Goal: Find contact information: Find contact information

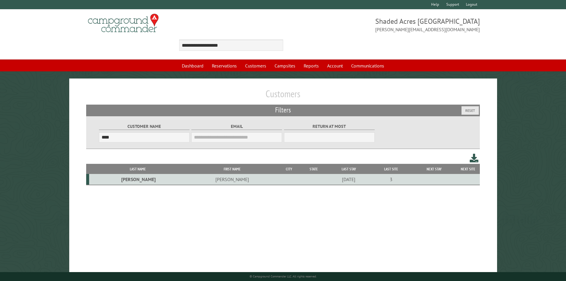
click at [186, 181] on td "[PERSON_NAME]" at bounding box center [231, 179] width 91 height 11
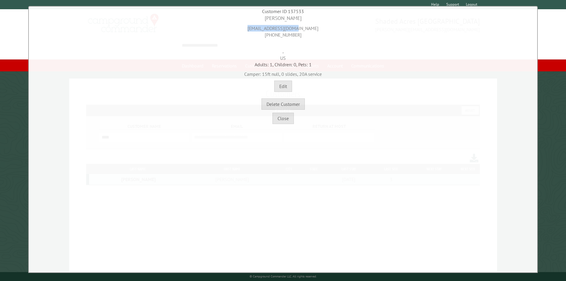
drag, startPoint x: 307, startPoint y: 29, endPoint x: 259, endPoint y: 31, distance: 47.5
click at [259, 31] on div "[EMAIL_ADDRESS][DOMAIN_NAME] [PHONE_NUMBER]" at bounding box center [282, 30] width 505 height 16
copy div "[EMAIL_ADDRESS][DOMAIN_NAME]"
drag, startPoint x: 281, startPoint y: 18, endPoint x: 268, endPoint y: 19, distance: 13.5
click at [268, 19] on div "[PERSON_NAME]" at bounding box center [282, 18] width 505 height 7
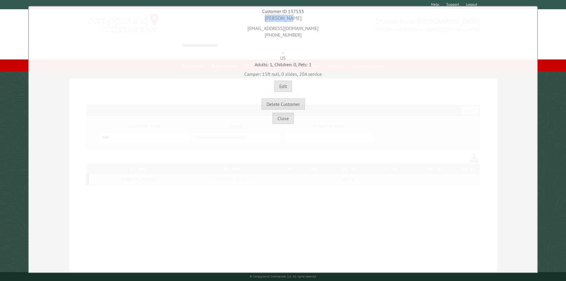
copy div "[PERSON_NAME]"
drag, startPoint x: 301, startPoint y: 37, endPoint x: 265, endPoint y: 37, distance: 36.2
click at [265, 37] on div "[EMAIL_ADDRESS][DOMAIN_NAME] [PHONE_NUMBER]" at bounding box center [282, 30] width 505 height 16
copy div "[PHONE_NUMBER]"
click at [283, 116] on button "Close" at bounding box center [282, 118] width 21 height 11
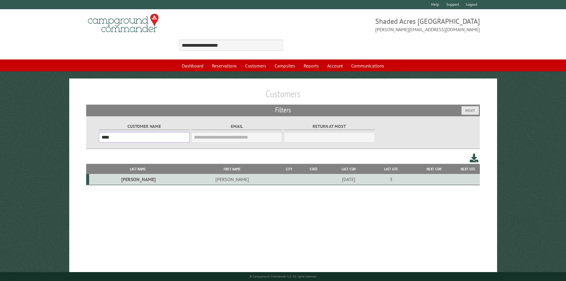
drag, startPoint x: 147, startPoint y: 137, endPoint x: 99, endPoint y: 138, distance: 47.5
click at [101, 138] on input "****" at bounding box center [144, 137] width 91 height 10
paste input "*"
click at [186, 175] on td "[PERSON_NAME]" at bounding box center [231, 179] width 91 height 11
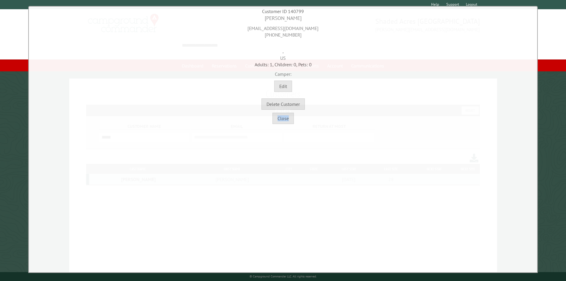
click at [175, 175] on div "**********" at bounding box center [282, 139] width 509 height 267
click at [279, 119] on button "Close" at bounding box center [282, 118] width 21 height 11
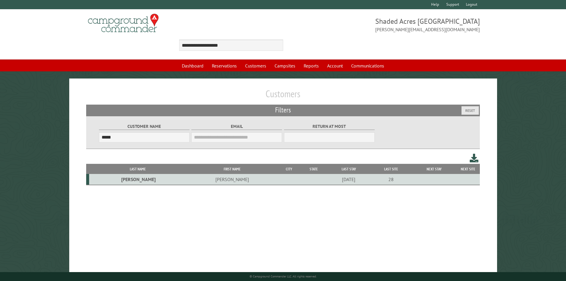
click at [186, 179] on td "[PERSON_NAME]" at bounding box center [231, 179] width 91 height 11
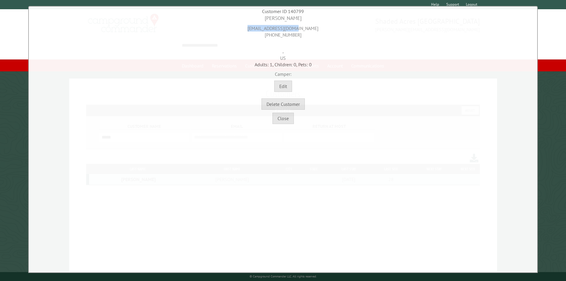
drag, startPoint x: 311, startPoint y: 27, endPoint x: 254, endPoint y: 29, distance: 56.8
click at [254, 29] on div "[EMAIL_ADDRESS][DOMAIN_NAME] [PHONE_NUMBER]" at bounding box center [282, 30] width 505 height 16
copy div "[EMAIL_ADDRESS][DOMAIN_NAME]"
drag, startPoint x: 297, startPoint y: 36, endPoint x: 256, endPoint y: 36, distance: 41.3
click at [256, 36] on div "[EMAIL_ADDRESS][DOMAIN_NAME] [PHONE_NUMBER]" at bounding box center [282, 30] width 505 height 16
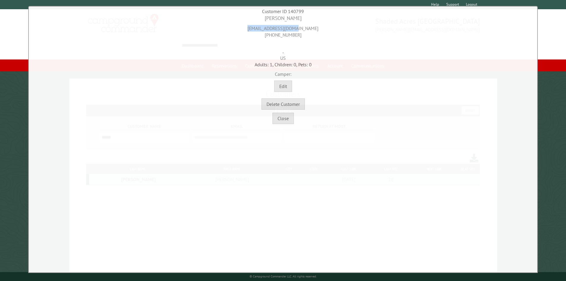
copy div "[PHONE_NUMBER]"
drag, startPoint x: 296, startPoint y: 18, endPoint x: 258, endPoint y: 19, distance: 37.7
click at [258, 19] on div "[PERSON_NAME]" at bounding box center [282, 18] width 505 height 7
copy div "[PERSON_NAME]"
click at [287, 121] on button "Close" at bounding box center [282, 118] width 21 height 11
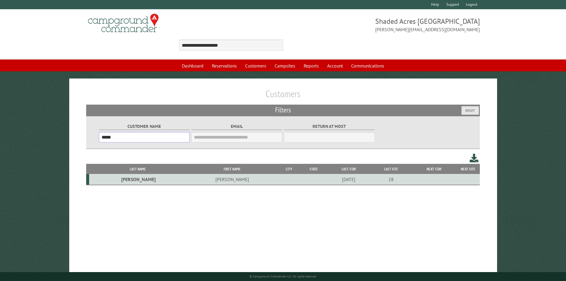
drag, startPoint x: 145, startPoint y: 136, endPoint x: 86, endPoint y: 138, distance: 59.4
click at [86, 138] on div "Customer Name ***** Email Blacklist only Return at most ***" at bounding box center [283, 132] width 394 height 33
paste input "*"
click at [186, 181] on td "[PERSON_NAME]" at bounding box center [231, 179] width 91 height 11
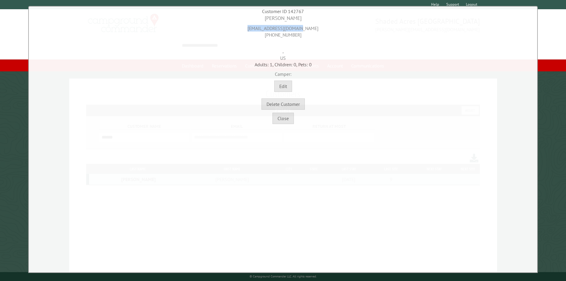
drag, startPoint x: 310, startPoint y: 29, endPoint x: 257, endPoint y: 29, distance: 53.4
click at [257, 29] on div "[EMAIL_ADDRESS][DOMAIN_NAME] [PHONE_NUMBER]" at bounding box center [282, 30] width 505 height 16
copy div "[EMAIL_ADDRESS][DOMAIN_NAME]"
drag, startPoint x: 295, startPoint y: 20, endPoint x: 266, endPoint y: 20, distance: 29.1
click at [266, 20] on div "[PERSON_NAME]" at bounding box center [282, 18] width 505 height 7
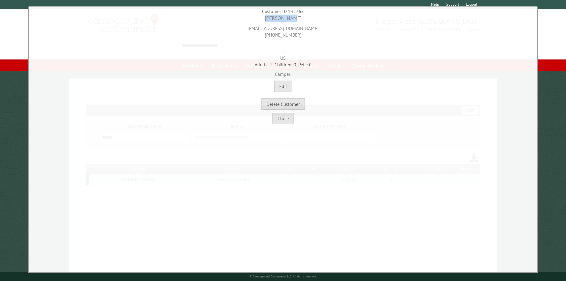
copy div "[PERSON_NAME]"
drag, startPoint x: 299, startPoint y: 35, endPoint x: 256, endPoint y: 37, distance: 43.4
click at [256, 37] on div "[EMAIL_ADDRESS][DOMAIN_NAME] [PHONE_NUMBER]" at bounding box center [282, 30] width 505 height 16
copy div "[PHONE_NUMBER]"
click at [289, 121] on button "Close" at bounding box center [282, 118] width 21 height 11
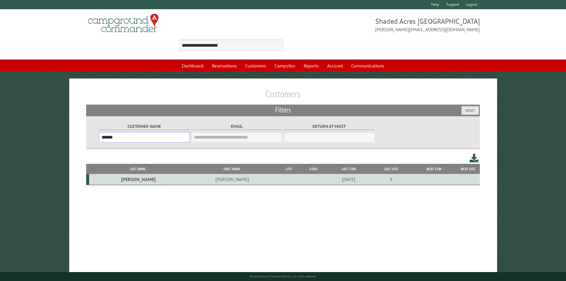
drag, startPoint x: 116, startPoint y: 137, endPoint x: 92, endPoint y: 137, distance: 24.6
click at [92, 137] on div "Customer Name ****** Email Blacklist only Return at most ***" at bounding box center [283, 132] width 394 height 33
paste input "**"
click at [129, 177] on td "[PERSON_NAME]" at bounding box center [137, 179] width 97 height 11
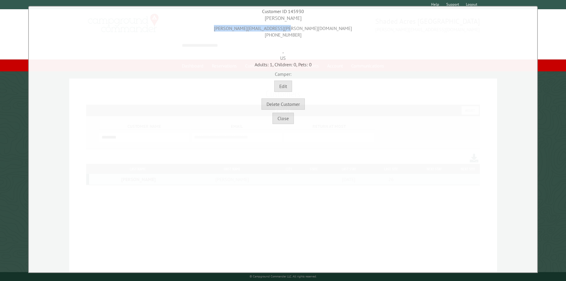
drag, startPoint x: 324, startPoint y: 28, endPoint x: 247, endPoint y: 26, distance: 76.3
click at [247, 26] on div "[PERSON_NAME][EMAIL_ADDRESS][PERSON_NAME][DOMAIN_NAME] [PHONE_NUMBER]" at bounding box center [282, 30] width 505 height 16
copy div "[PERSON_NAME][EMAIL_ADDRESS][PERSON_NAME][DOMAIN_NAME]"
drag, startPoint x: 303, startPoint y: 19, endPoint x: 261, endPoint y: 18, distance: 41.3
click at [261, 18] on div "[PERSON_NAME]" at bounding box center [282, 18] width 505 height 7
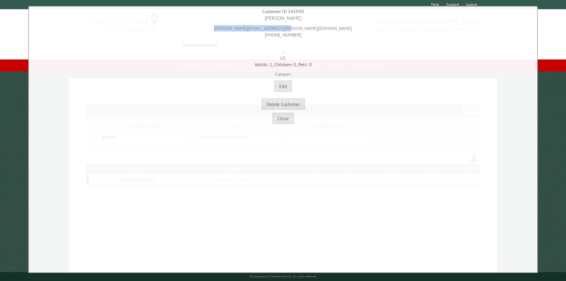
drag, startPoint x: 298, startPoint y: 34, endPoint x: 262, endPoint y: 34, distance: 36.5
click at [262, 34] on div "[PERSON_NAME][EMAIL_ADDRESS][PERSON_NAME][DOMAIN_NAME] [PHONE_NUMBER]" at bounding box center [282, 30] width 505 height 16
click at [282, 120] on button "Close" at bounding box center [282, 118] width 21 height 11
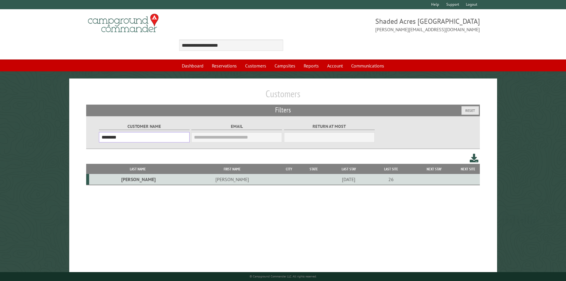
drag, startPoint x: 105, startPoint y: 138, endPoint x: 94, endPoint y: 138, distance: 10.7
click at [94, 138] on div "Customer Name ******** Email Blacklist only Return at most ***" at bounding box center [283, 132] width 394 height 33
paste input "text"
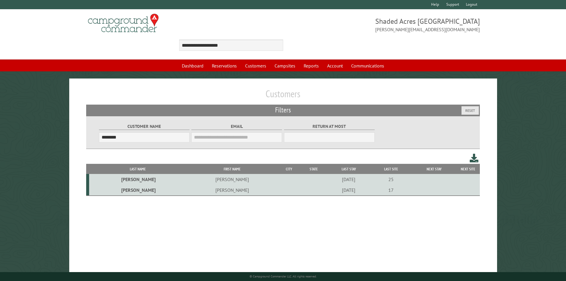
click at [194, 191] on td "[PERSON_NAME]" at bounding box center [231, 189] width 91 height 11
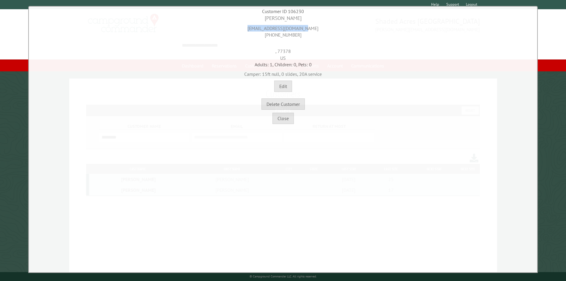
drag, startPoint x: 316, startPoint y: 27, endPoint x: 250, endPoint y: 28, distance: 65.6
click at [250, 28] on div "[EMAIL_ADDRESS][DOMAIN_NAME] [PHONE_NUMBER]" at bounding box center [282, 30] width 505 height 16
drag, startPoint x: 303, startPoint y: 18, endPoint x: 253, endPoint y: 20, distance: 49.9
click at [253, 20] on div "[PERSON_NAME]" at bounding box center [282, 18] width 505 height 7
drag, startPoint x: 303, startPoint y: 34, endPoint x: 262, endPoint y: 34, distance: 40.4
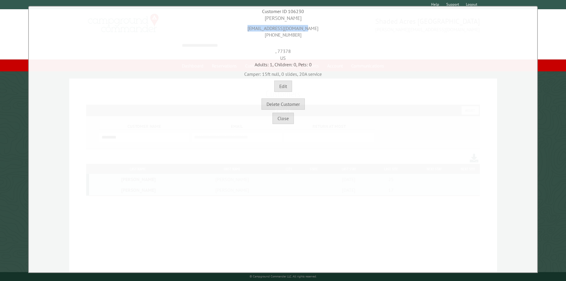
click at [262, 34] on div "[EMAIL_ADDRESS][DOMAIN_NAME] [PHONE_NUMBER]" at bounding box center [282, 30] width 505 height 16
click at [281, 49] on div ", 77378 US" at bounding box center [282, 49] width 505 height 23
click at [283, 112] on div "Close" at bounding box center [282, 117] width 505 height 14
click at [281, 116] on button "Close" at bounding box center [282, 118] width 21 height 11
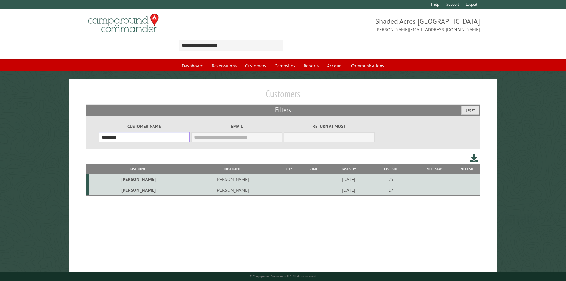
drag, startPoint x: 110, startPoint y: 139, endPoint x: 87, endPoint y: 138, distance: 22.9
click at [87, 138] on div "Customer Name ******** Email Blacklist only Return at most ***" at bounding box center [283, 132] width 394 height 33
paste input "text"
click at [179, 191] on td "[PERSON_NAME]" at bounding box center [221, 189] width 84 height 11
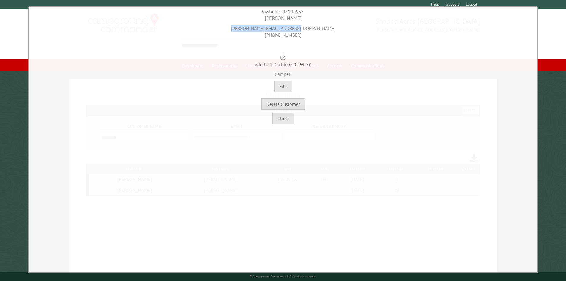
drag, startPoint x: 318, startPoint y: 29, endPoint x: 247, endPoint y: 29, distance: 70.7
click at [247, 29] on div "[PERSON_NAME][EMAIL_ADDRESS][DOMAIN_NAME] [PHONE_NUMBER]" at bounding box center [282, 30] width 505 height 16
drag, startPoint x: 305, startPoint y: 19, endPoint x: 263, endPoint y: 19, distance: 42.5
click at [263, 19] on div "[PERSON_NAME]" at bounding box center [282, 18] width 505 height 7
drag, startPoint x: 289, startPoint y: 34, endPoint x: 265, endPoint y: 36, distance: 24.7
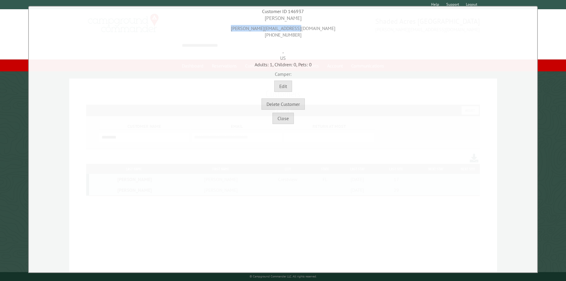
click at [265, 36] on div "[PERSON_NAME][EMAIL_ADDRESS][DOMAIN_NAME] [PHONE_NUMBER]" at bounding box center [282, 30] width 505 height 16
click at [285, 118] on button "Close" at bounding box center [282, 118] width 21 height 11
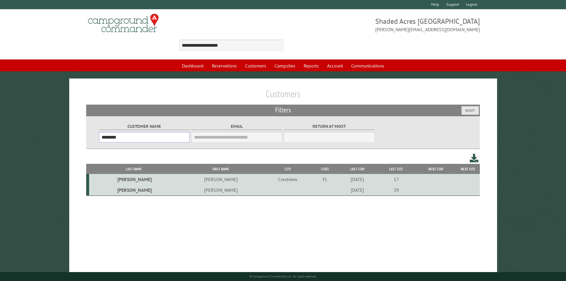
drag, startPoint x: 120, startPoint y: 140, endPoint x: 96, endPoint y: 145, distance: 24.6
click at [87, 140] on div "Customer Name ******** Email Blacklist only Return at most ***" at bounding box center [283, 132] width 394 height 33
paste input "text"
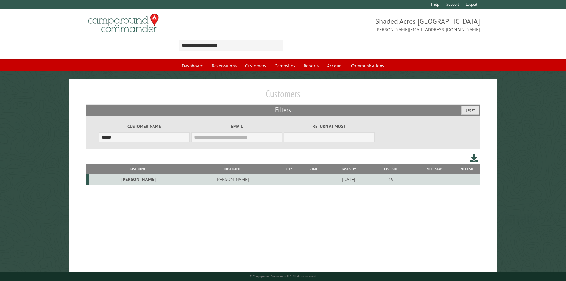
click at [186, 179] on td "[PERSON_NAME]" at bounding box center [231, 179] width 91 height 11
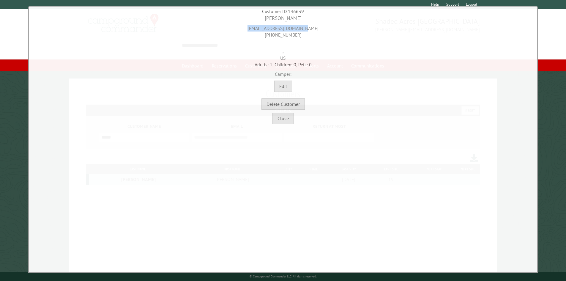
drag, startPoint x: 318, startPoint y: 26, endPoint x: 249, endPoint y: 28, distance: 68.9
click at [249, 28] on div "[EMAIL_ADDRESS][DOMAIN_NAME] [PHONE_NUMBER]" at bounding box center [282, 30] width 505 height 16
drag, startPoint x: 281, startPoint y: 19, endPoint x: 249, endPoint y: 22, distance: 32.5
click at [251, 21] on div "[PERSON_NAME]" at bounding box center [282, 18] width 505 height 7
drag, startPoint x: 303, startPoint y: 36, endPoint x: 251, endPoint y: 36, distance: 51.7
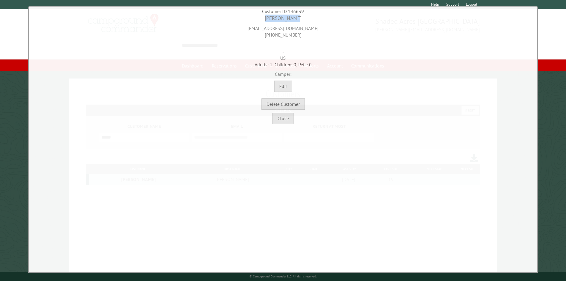
click at [252, 36] on div "[EMAIL_ADDRESS][DOMAIN_NAME] [PHONE_NUMBER]" at bounding box center [282, 30] width 505 height 16
click at [277, 118] on button "Close" at bounding box center [282, 118] width 21 height 11
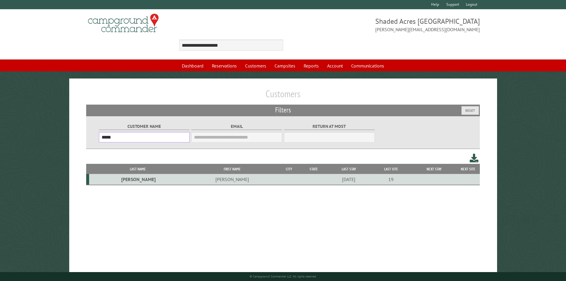
drag, startPoint x: 141, startPoint y: 136, endPoint x: 90, endPoint y: 142, distance: 51.4
click at [90, 142] on div "Customer Name ***** Email Blacklist only Return at most ***" at bounding box center [283, 132] width 394 height 33
paste input "***"
click at [186, 178] on td "[PERSON_NAME]" at bounding box center [231, 179] width 91 height 11
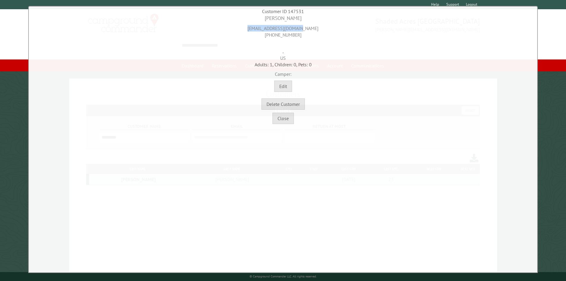
drag, startPoint x: 299, startPoint y: 30, endPoint x: 241, endPoint y: 31, distance: 58.2
click at [244, 29] on div "[EMAIL_ADDRESS][DOMAIN_NAME] [PHONE_NUMBER]" at bounding box center [282, 30] width 505 height 16
drag, startPoint x: 299, startPoint y: 20, endPoint x: 260, endPoint y: 20, distance: 38.6
click at [260, 20] on div "[PERSON_NAME]" at bounding box center [282, 18] width 505 height 7
drag, startPoint x: 298, startPoint y: 36, endPoint x: 242, endPoint y: 34, distance: 55.8
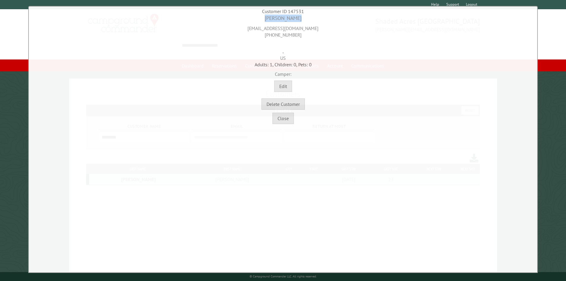
click at [242, 34] on div "[EMAIL_ADDRESS][DOMAIN_NAME] [PHONE_NUMBER]" at bounding box center [282, 30] width 505 height 16
click at [289, 117] on button "Close" at bounding box center [282, 118] width 21 height 11
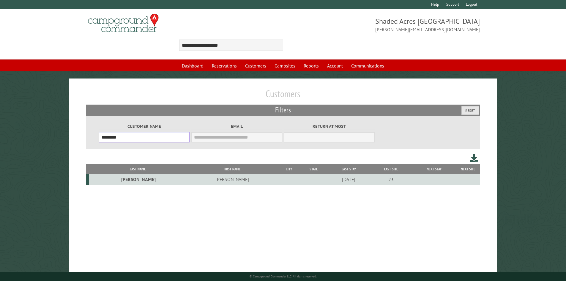
drag, startPoint x: 155, startPoint y: 138, endPoint x: 85, endPoint y: 141, distance: 70.1
click at [85, 141] on div "Customers Filters Reset Customer Name ******** Email Blacklist only Return at m…" at bounding box center [283, 190] width 428 height 224
paste input "text"
click at [186, 180] on td "[PERSON_NAME]" at bounding box center [231, 179] width 91 height 11
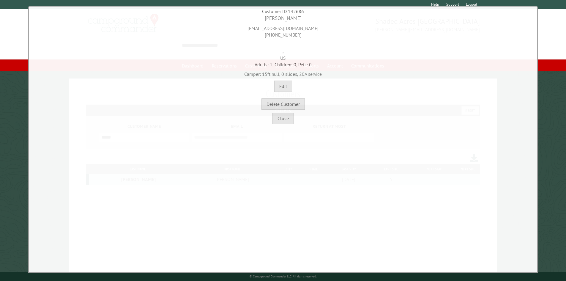
click at [301, 29] on div "[EMAIL_ADDRESS][DOMAIN_NAME] [PHONE_NUMBER]" at bounding box center [282, 30] width 505 height 16
drag, startPoint x: 308, startPoint y: 28, endPoint x: 254, endPoint y: 29, distance: 53.1
click at [254, 29] on div "[EMAIL_ADDRESS][DOMAIN_NAME] [PHONE_NUMBER]" at bounding box center [282, 30] width 505 height 16
drag, startPoint x: 293, startPoint y: 22, endPoint x: 266, endPoint y: 18, distance: 27.6
click at [266, 18] on div "[PERSON_NAME]" at bounding box center [282, 18] width 505 height 7
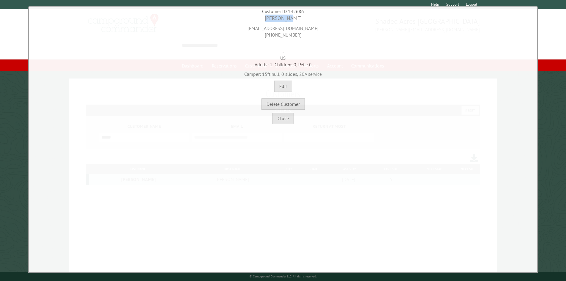
drag, startPoint x: 300, startPoint y: 37, endPoint x: 259, endPoint y: 37, distance: 41.6
click at [259, 37] on div "[EMAIL_ADDRESS][DOMAIN_NAME] [PHONE_NUMBER]" at bounding box center [282, 30] width 505 height 16
click at [280, 118] on button "Close" at bounding box center [282, 118] width 21 height 11
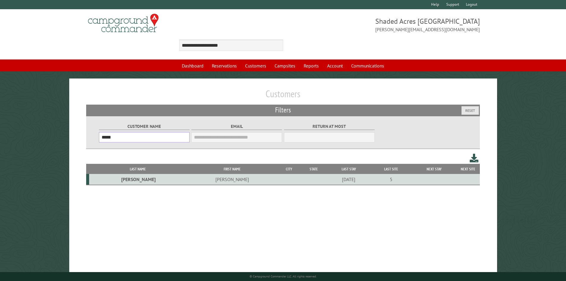
drag, startPoint x: 120, startPoint y: 138, endPoint x: 84, endPoint y: 138, distance: 35.9
click at [84, 138] on div "Customers Filters Reset Customer Name ***** Email Blacklist only Return at most…" at bounding box center [283, 190] width 428 height 224
paste input "*****"
click at [128, 178] on td "[PERSON_NAME]" at bounding box center [137, 179] width 97 height 11
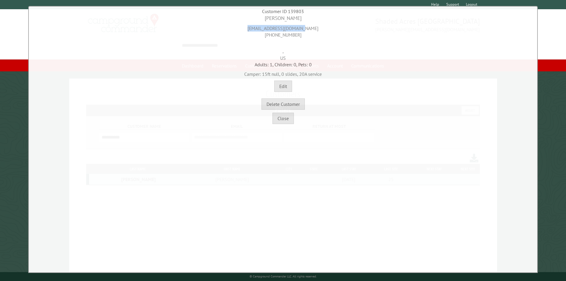
drag, startPoint x: 308, startPoint y: 29, endPoint x: 249, endPoint y: 30, distance: 58.8
click at [249, 30] on div "[EMAIL_ADDRESS][DOMAIN_NAME] [PHONE_NUMBER]" at bounding box center [282, 30] width 505 height 16
drag, startPoint x: 302, startPoint y: 17, endPoint x: 261, endPoint y: 19, distance: 41.3
click at [261, 19] on div "[PERSON_NAME]" at bounding box center [282, 18] width 505 height 7
drag, startPoint x: 298, startPoint y: 36, endPoint x: 264, endPoint y: 37, distance: 34.4
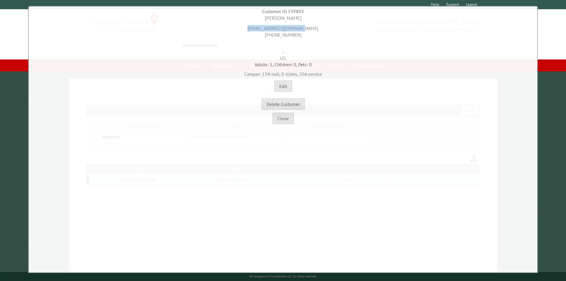
click at [264, 37] on div "[EMAIL_ADDRESS][DOMAIN_NAME] [PHONE_NUMBER]" at bounding box center [282, 30] width 505 height 16
click at [281, 119] on button "Close" at bounding box center [282, 118] width 21 height 11
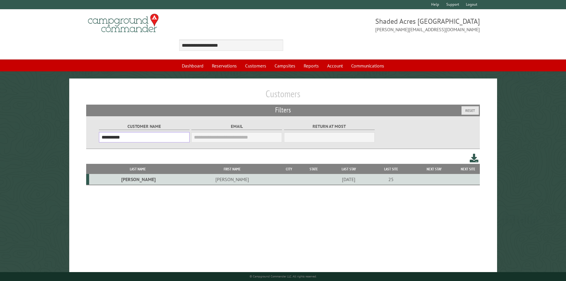
drag, startPoint x: 135, startPoint y: 139, endPoint x: 87, endPoint y: 141, distance: 48.1
click at [87, 141] on div "**********" at bounding box center [283, 132] width 394 height 33
paste input "text"
click at [178, 180] on td "[PERSON_NAME]" at bounding box center [199, 179] width 71 height 11
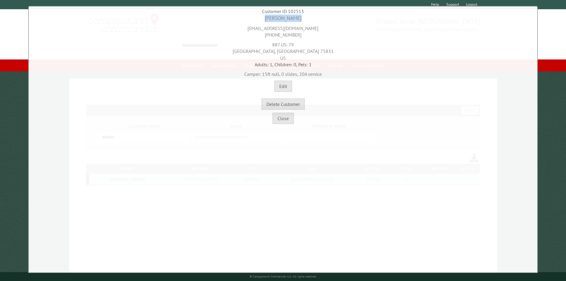
drag, startPoint x: 299, startPoint y: 18, endPoint x: 246, endPoint y: 20, distance: 52.6
click at [246, 20] on div "[PERSON_NAME]" at bounding box center [282, 18] width 505 height 7
drag, startPoint x: 314, startPoint y: 28, endPoint x: 240, endPoint y: 29, distance: 73.9
click at [240, 29] on div "[EMAIL_ADDRESS][DOMAIN_NAME] [PHONE_NUMBER]" at bounding box center [282, 30] width 505 height 16
drag, startPoint x: 297, startPoint y: 19, endPoint x: 260, endPoint y: 22, distance: 37.8
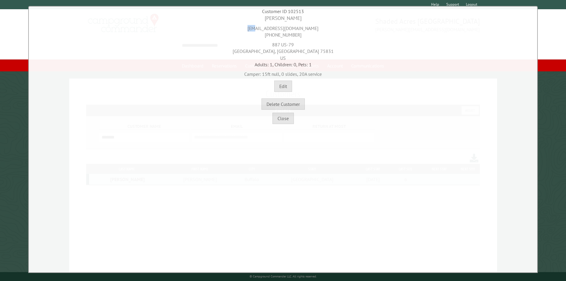
click at [260, 22] on div "[PERSON_NAME] [EMAIL_ADDRESS][DOMAIN_NAME] [PHONE_NUMBER] 887 US-79 [GEOGRAPHIC…" at bounding box center [282, 62] width 505 height 95
click at [278, 18] on div "[PERSON_NAME]" at bounding box center [282, 18] width 505 height 7
drag, startPoint x: 268, startPoint y: 18, endPoint x: 298, endPoint y: 17, distance: 30.0
click at [298, 17] on div "[PERSON_NAME]" at bounding box center [282, 18] width 505 height 7
drag, startPoint x: 296, startPoint y: 34, endPoint x: 264, endPoint y: 34, distance: 32.4
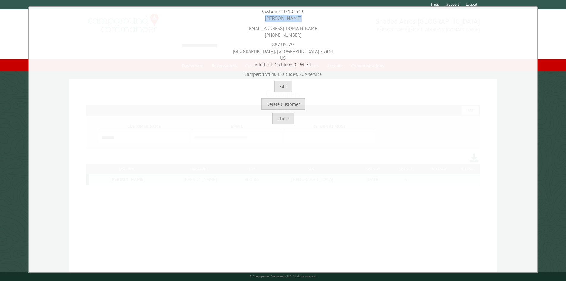
click at [264, 34] on div "[EMAIL_ADDRESS][DOMAIN_NAME] [PHONE_NUMBER]" at bounding box center [282, 30] width 505 height 16
drag, startPoint x: 294, startPoint y: 42, endPoint x: 272, endPoint y: 45, distance: 22.2
click at [272, 45] on div "887 US-79 [GEOGRAPHIC_DATA], [GEOGRAPHIC_DATA] 75831 US" at bounding box center [282, 49] width 505 height 23
drag, startPoint x: 284, startPoint y: 117, endPoint x: 305, endPoint y: 103, distance: 25.9
click at [284, 117] on button "Close" at bounding box center [282, 118] width 21 height 11
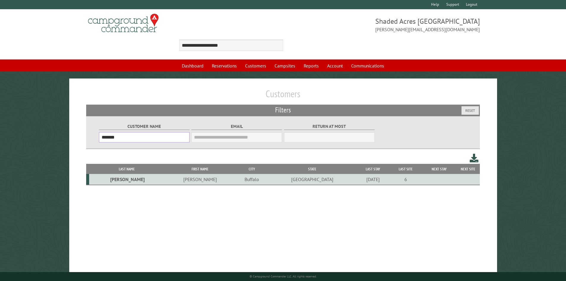
drag, startPoint x: 123, startPoint y: 142, endPoint x: 89, endPoint y: 146, distance: 34.1
click at [89, 146] on div "Customer Name ******* Email Blacklist only Return at most ***" at bounding box center [283, 132] width 394 height 33
paste input "text"
click at [199, 178] on td "Jonah" at bounding box center [227, 179] width 56 height 11
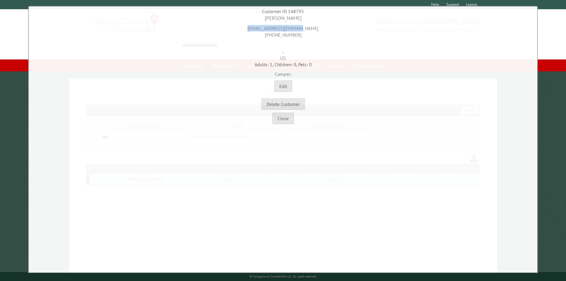
drag, startPoint x: 293, startPoint y: 28, endPoint x: 252, endPoint y: 31, distance: 41.4
click at [252, 31] on div "[EMAIL_ADDRESS][DOMAIN_NAME] [PHONE_NUMBER]" at bounding box center [282, 30] width 505 height 16
drag, startPoint x: 295, startPoint y: 19, endPoint x: 264, endPoint y: 18, distance: 30.9
click at [264, 18] on div "[PERSON_NAME]" at bounding box center [282, 18] width 505 height 7
drag, startPoint x: 297, startPoint y: 37, endPoint x: 248, endPoint y: 36, distance: 49.6
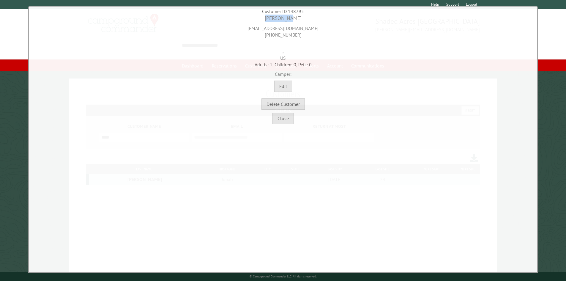
click at [248, 36] on div "[EMAIL_ADDRESS][DOMAIN_NAME] [PHONE_NUMBER]" at bounding box center [282, 30] width 505 height 16
click at [278, 118] on button "Close" at bounding box center [282, 118] width 21 height 11
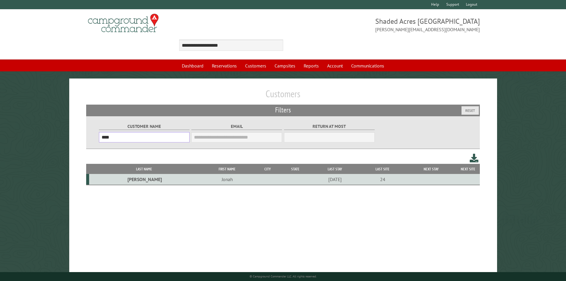
drag, startPoint x: 94, startPoint y: 138, endPoint x: 82, endPoint y: 138, distance: 12.5
click at [82, 138] on div "Customers Filters Reset Customer Name **** Email Blacklist only Return at most …" at bounding box center [283, 190] width 428 height 224
paste input "*"
type input "*****"
click at [178, 178] on td "[PERSON_NAME]" at bounding box center [197, 179] width 106 height 11
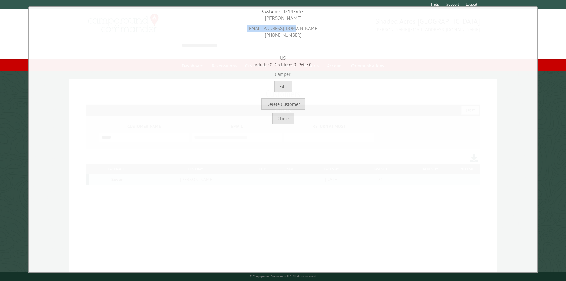
drag, startPoint x: 291, startPoint y: 28, endPoint x: 248, endPoint y: 26, distance: 42.8
click at [248, 26] on div "[EMAIL_ADDRESS][DOMAIN_NAME] [PHONE_NUMBER]" at bounding box center [282, 30] width 505 height 16
drag, startPoint x: 292, startPoint y: 16, endPoint x: 259, endPoint y: 16, distance: 33.5
click at [266, 16] on div "[PERSON_NAME]" at bounding box center [282, 18] width 505 height 7
drag, startPoint x: 297, startPoint y: 33, endPoint x: 256, endPoint y: 35, distance: 41.3
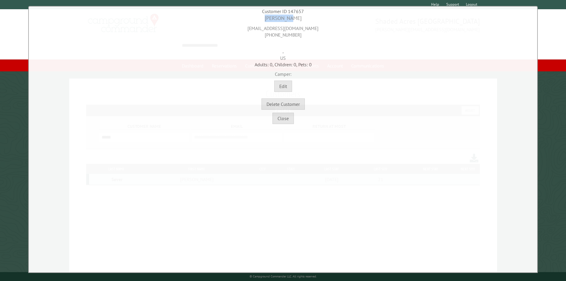
click at [259, 34] on div "[EMAIL_ADDRESS][DOMAIN_NAME] [PHONE_NUMBER]" at bounding box center [282, 30] width 505 height 16
click at [285, 118] on button "Close" at bounding box center [282, 118] width 21 height 11
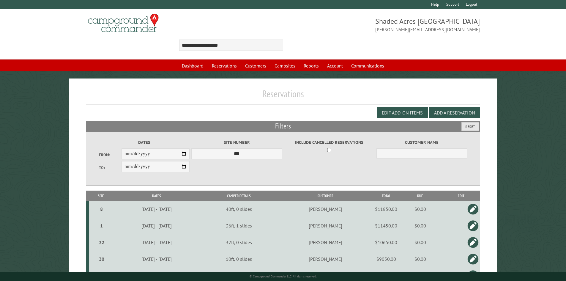
scroll to position [439, 0]
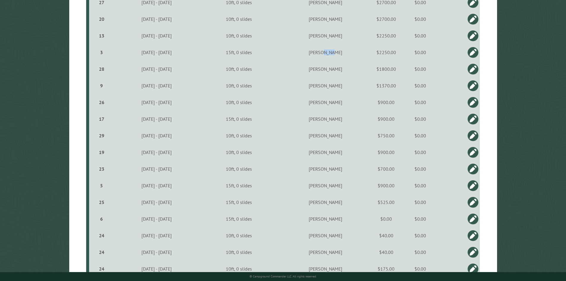
click at [355, 53] on td "[PERSON_NAME]" at bounding box center [325, 52] width 97 height 17
click at [348, 54] on td "[PERSON_NAME]" at bounding box center [325, 52] width 97 height 17
copy td "[PERSON_NAME]"
click at [348, 69] on td "[PERSON_NAME]" at bounding box center [325, 69] width 97 height 17
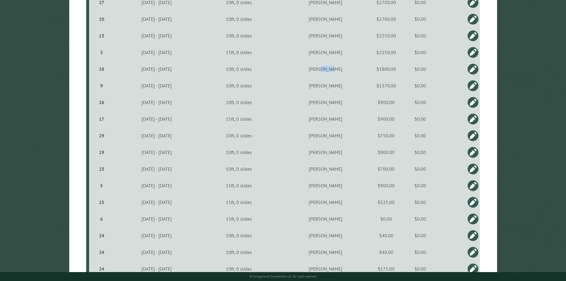
click at [348, 70] on td "[PERSON_NAME]" at bounding box center [325, 69] width 97 height 17
copy td "[PERSON_NAME]"
click at [345, 85] on td "[PERSON_NAME]" at bounding box center [325, 85] width 97 height 17
copy td "[PERSON_NAME]"
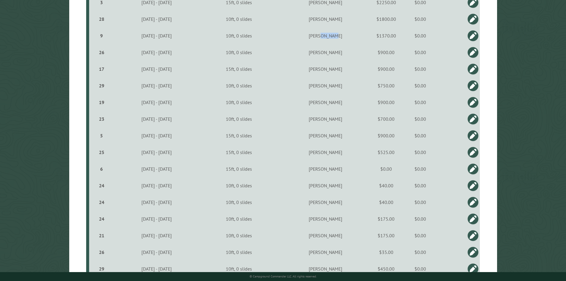
scroll to position [498, 0]
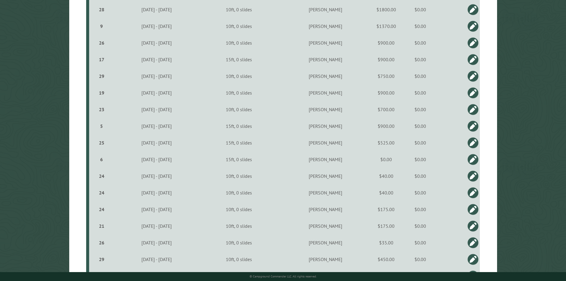
click at [349, 45] on td "[PERSON_NAME]" at bounding box center [325, 42] width 97 height 17
copy td "[PERSON_NAME]"
click at [350, 60] on td "[PERSON_NAME]" at bounding box center [325, 59] width 97 height 17
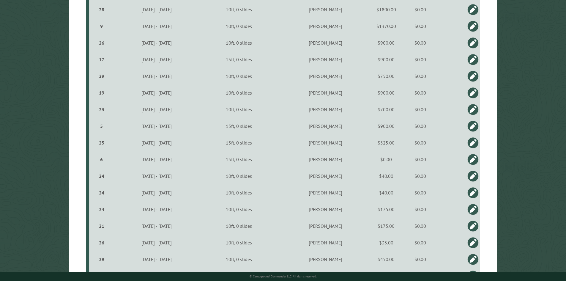
copy td "[PERSON_NAME]"
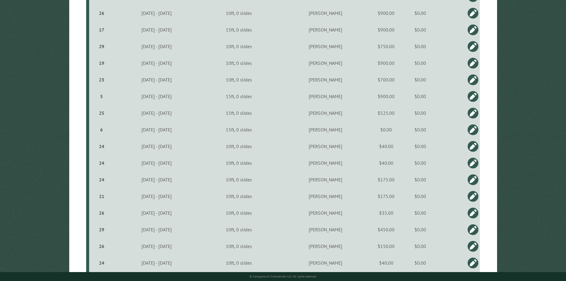
click at [348, 50] on td "[PERSON_NAME]" at bounding box center [325, 46] width 97 height 17
copy td "[PERSON_NAME]"
click at [350, 65] on td "[PERSON_NAME]" at bounding box center [325, 63] width 97 height 17
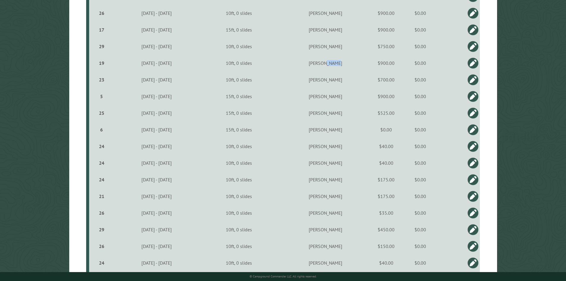
copy td "[PERSON_NAME]"
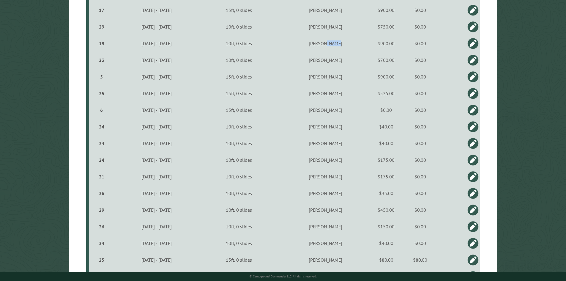
scroll to position [558, 0]
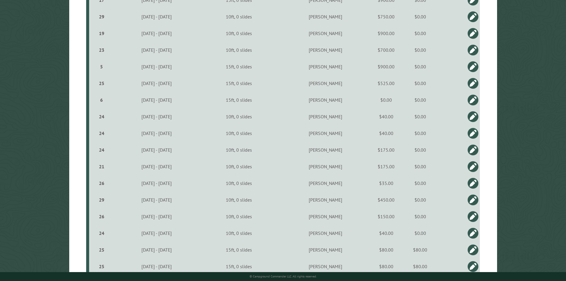
click at [345, 53] on td "[PERSON_NAME]" at bounding box center [325, 50] width 97 height 17
copy td "[PERSON_NAME]"
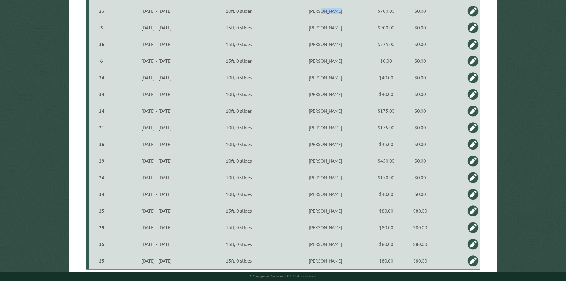
scroll to position [588, 0]
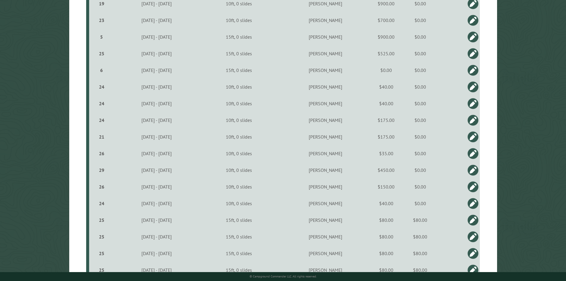
click at [346, 39] on td "[PERSON_NAME]" at bounding box center [325, 37] width 97 height 17
copy td "[PERSON_NAME]"
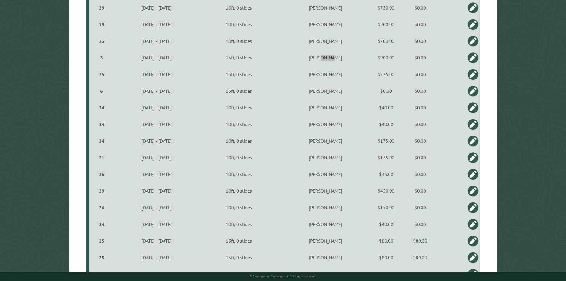
scroll to position [558, 0]
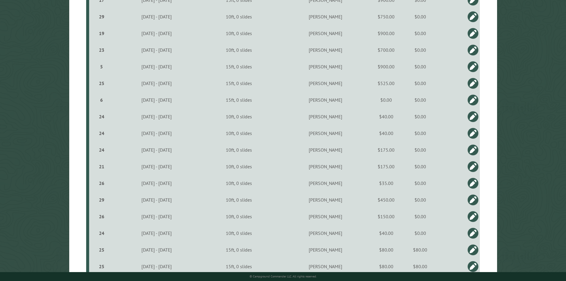
click at [351, 83] on td "[PERSON_NAME]" at bounding box center [325, 83] width 97 height 17
copy td "[PERSON_NAME]"
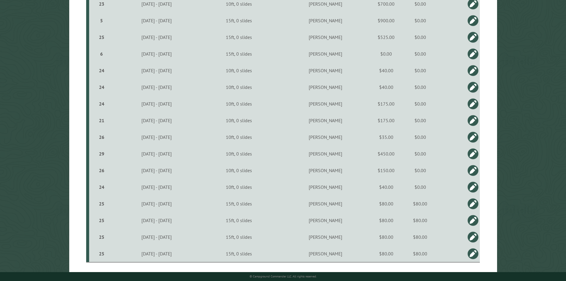
scroll to position [617, 0]
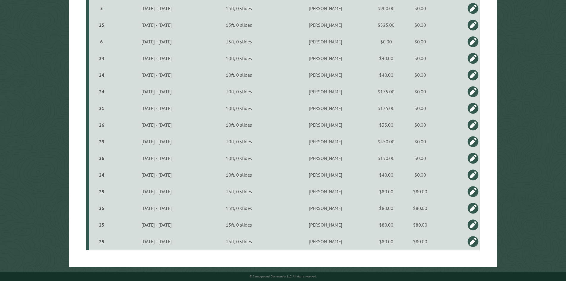
click at [100, 44] on div "6" at bounding box center [101, 42] width 20 height 6
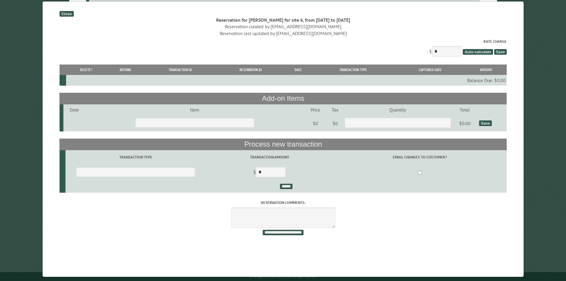
click at [68, 14] on div "Close" at bounding box center [66, 14] width 14 height 6
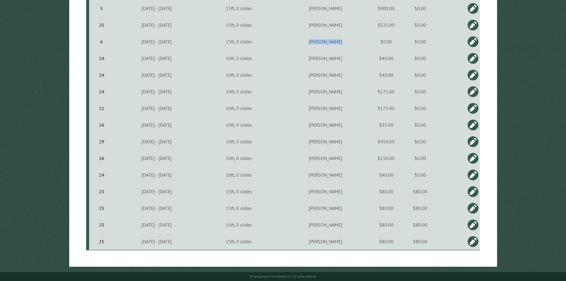
drag, startPoint x: 357, startPoint y: 42, endPoint x: 312, endPoint y: 42, distance: 45.1
click at [312, 42] on td "[PERSON_NAME]" at bounding box center [325, 41] width 97 height 17
click at [347, 40] on td "[PERSON_NAME]" at bounding box center [325, 41] width 97 height 17
click at [348, 43] on td "[PERSON_NAME]" at bounding box center [325, 41] width 97 height 17
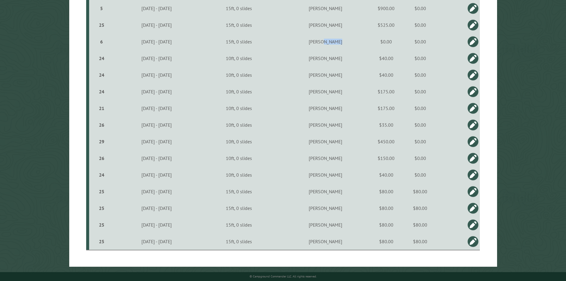
click at [348, 43] on td "[PERSON_NAME]" at bounding box center [325, 41] width 97 height 17
click at [348, 90] on td "[PERSON_NAME]" at bounding box center [325, 91] width 97 height 17
click at [347, 107] on td "[PERSON_NAME]" at bounding box center [325, 108] width 97 height 17
